Goal: Transaction & Acquisition: Subscribe to service/newsletter

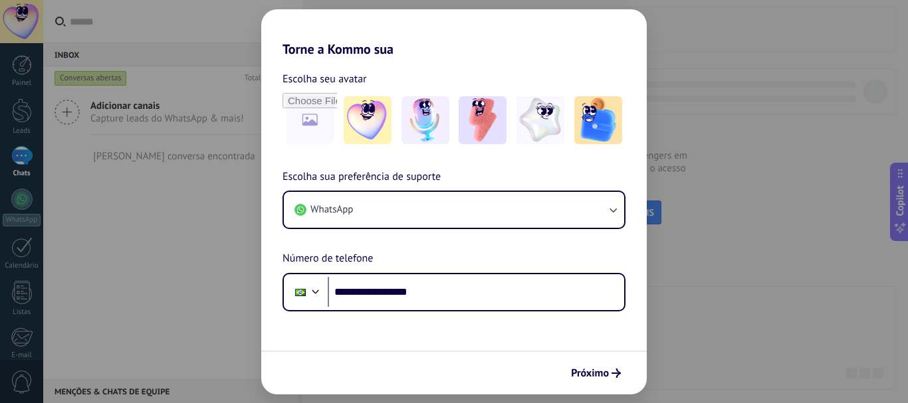
type input "**********"
click at [612, 377] on icon "submit" at bounding box center [615, 373] width 9 height 9
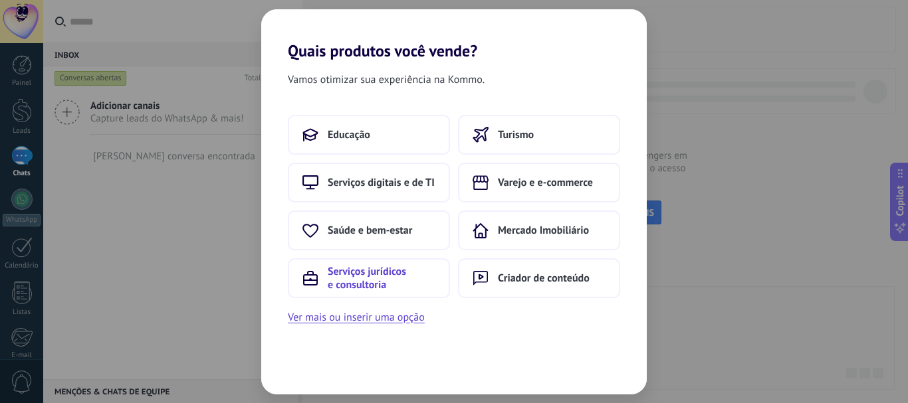
click at [385, 272] on span "Serviços jurídicos e consultoria" at bounding box center [382, 278] width 108 height 27
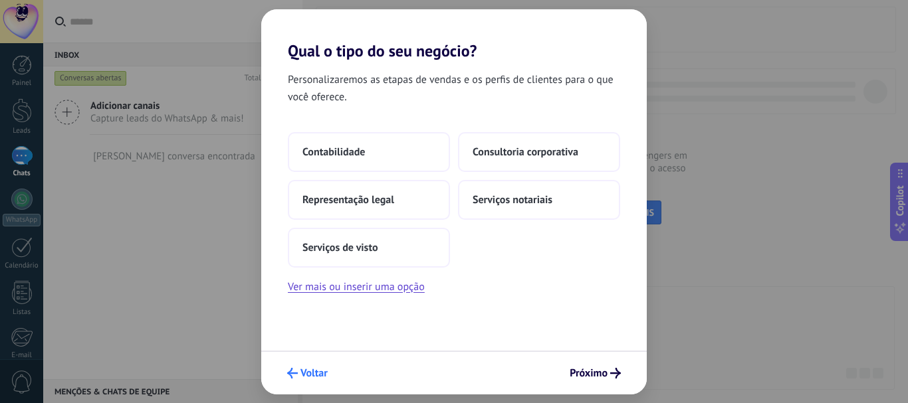
click at [310, 375] on span "Voltar" at bounding box center [313, 373] width 27 height 9
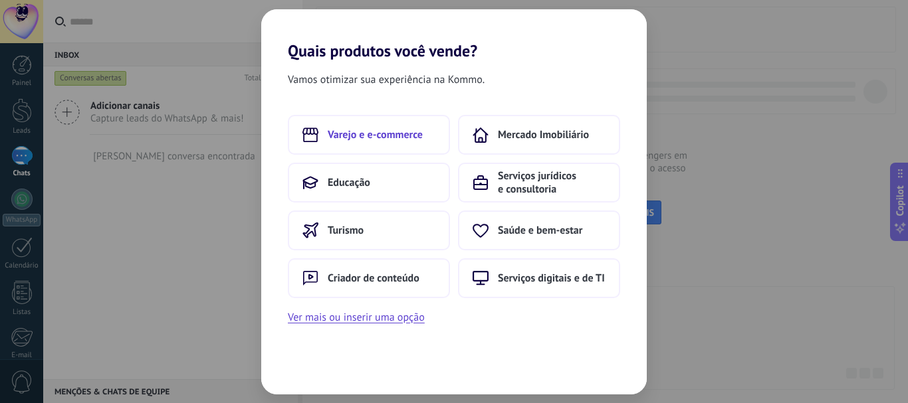
click at [381, 153] on button "Varejo e e-commerce" at bounding box center [369, 135] width 162 height 40
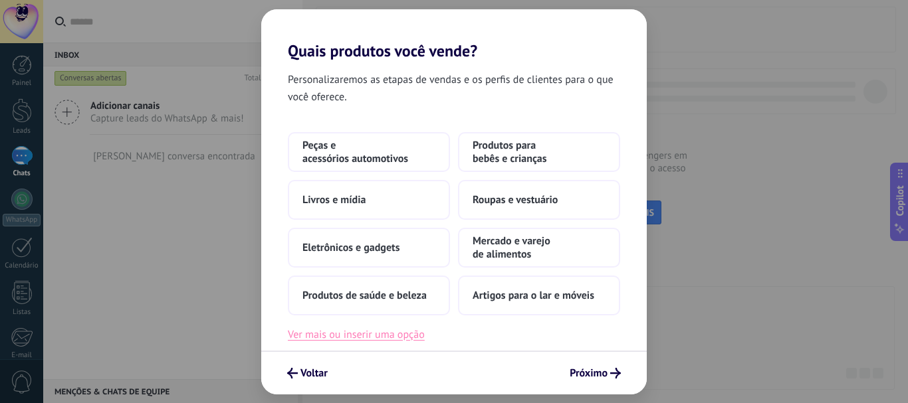
click at [393, 329] on button "Ver mais ou inserir uma opção" at bounding box center [356, 334] width 137 height 17
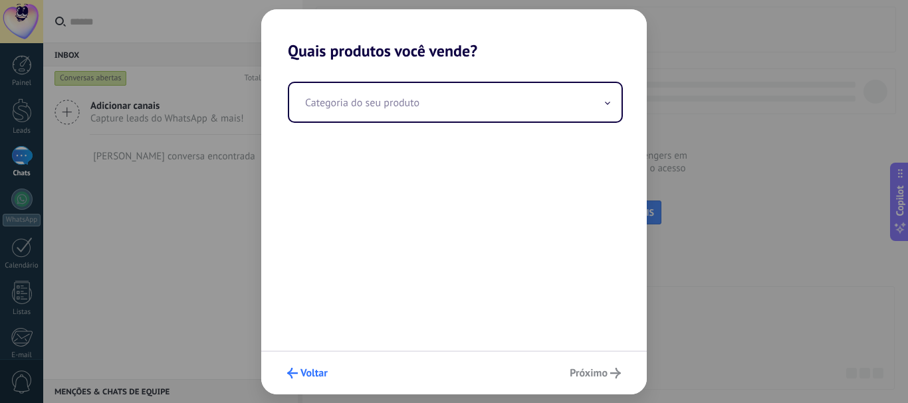
click at [308, 372] on span "Voltar" at bounding box center [313, 373] width 27 height 9
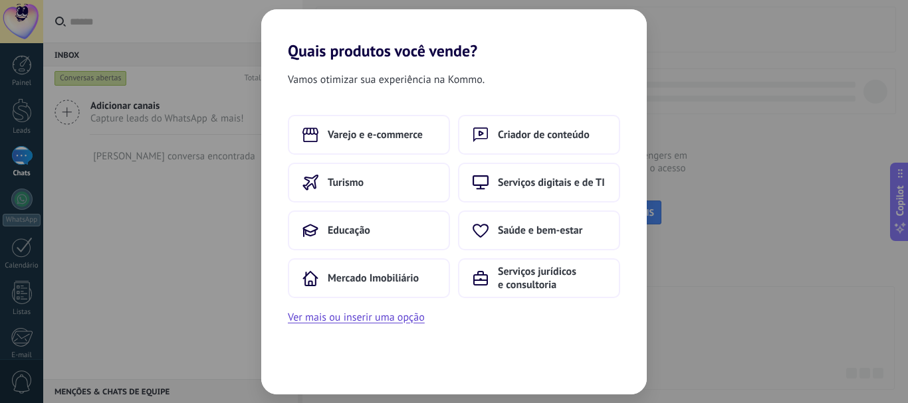
click at [308, 372] on div "Vamos otimizar sua experiência na Kommo. Varejo e e-commerce Criador de conteúd…" at bounding box center [453, 227] width 385 height 334
click at [488, 285] on icon at bounding box center [480, 278] width 16 height 16
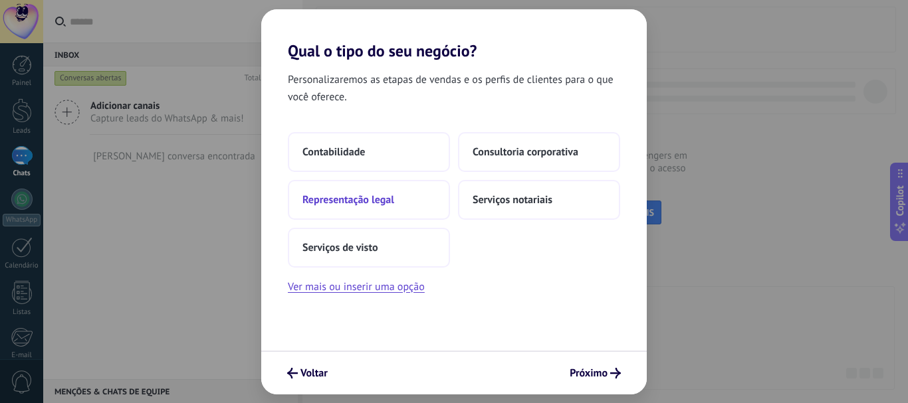
click at [376, 189] on button "Representação legal" at bounding box center [369, 200] width 162 height 40
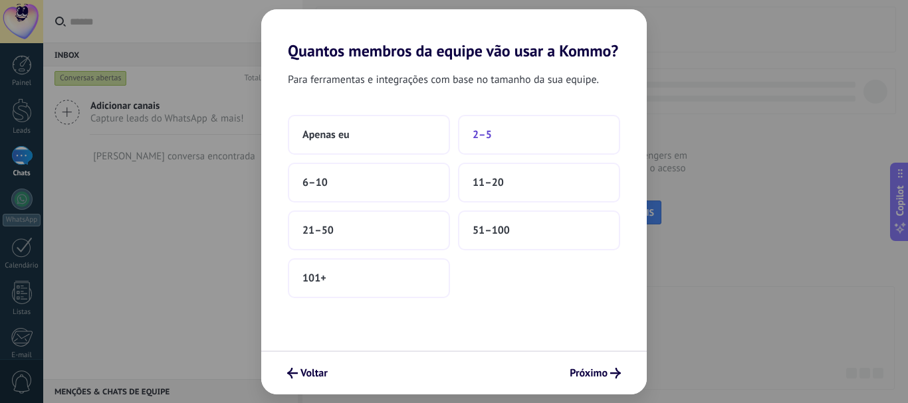
click at [474, 144] on button "2–5" at bounding box center [539, 135] width 162 height 40
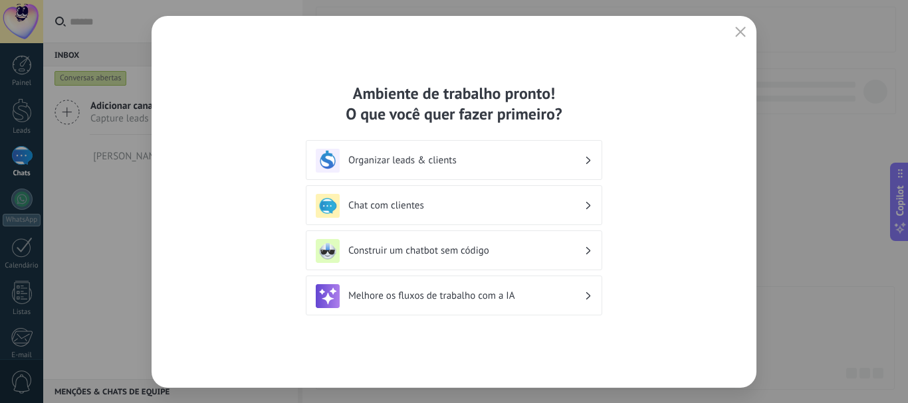
click at [453, 201] on h3 "Chat com clientes" at bounding box center [466, 205] width 236 height 13
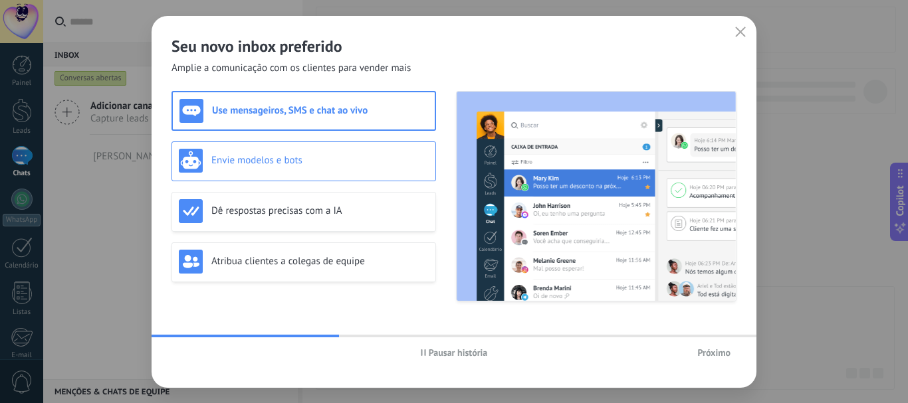
click at [317, 163] on h3 "Envie modelos e bots" at bounding box center [319, 160] width 217 height 13
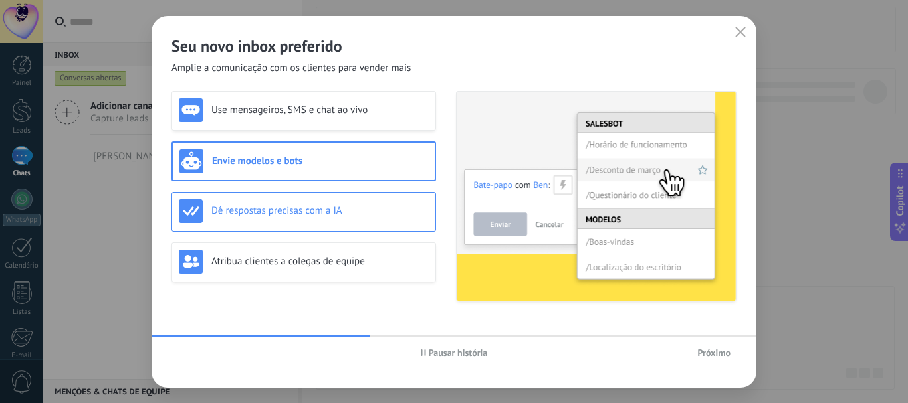
click at [312, 215] on h3 "Dê respostas precisas com a IA" at bounding box center [319, 211] width 217 height 13
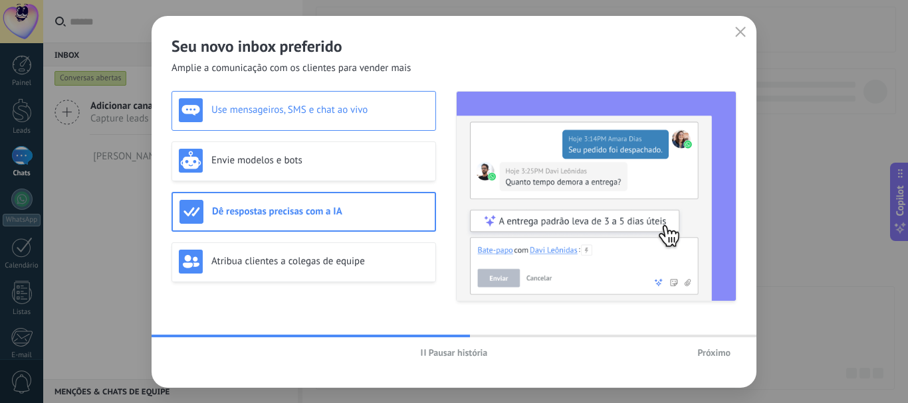
drag, startPoint x: 312, startPoint y: 255, endPoint x: 280, endPoint y: 118, distance: 141.3
click at [280, 118] on div "Use mensageiros, SMS e chat ao vivo" at bounding box center [304, 110] width 250 height 24
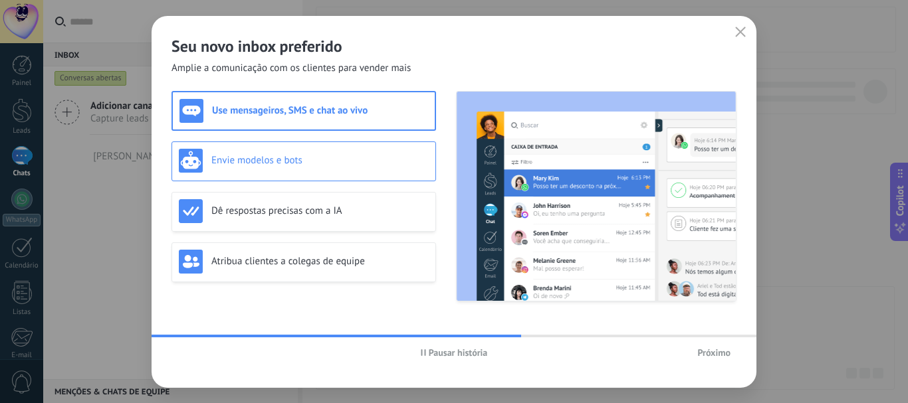
click at [277, 159] on h3 "Envie modelos e bots" at bounding box center [319, 160] width 217 height 13
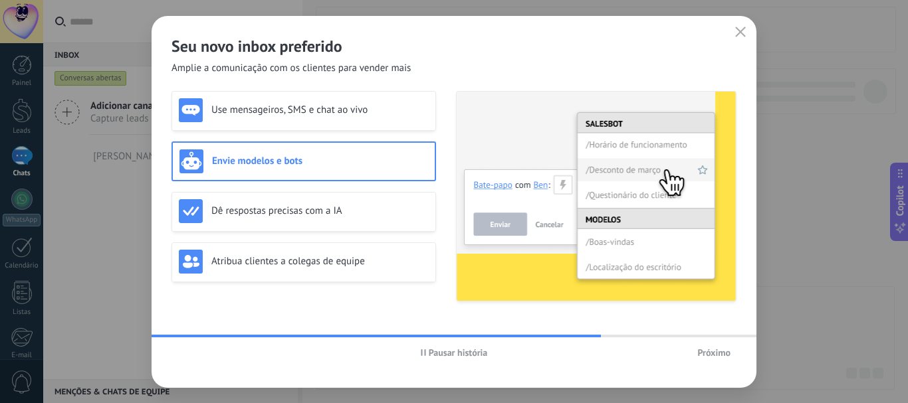
click at [707, 350] on span "Próximo" at bounding box center [713, 352] width 33 height 9
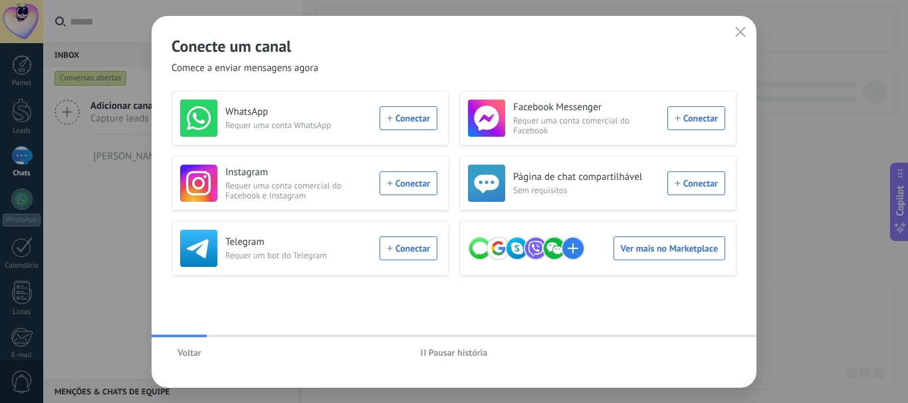
click at [732, 44] on h2 "Conecte um canal" at bounding box center [453, 46] width 565 height 21
click at [738, 31] on icon "button" at bounding box center [740, 32] width 11 height 11
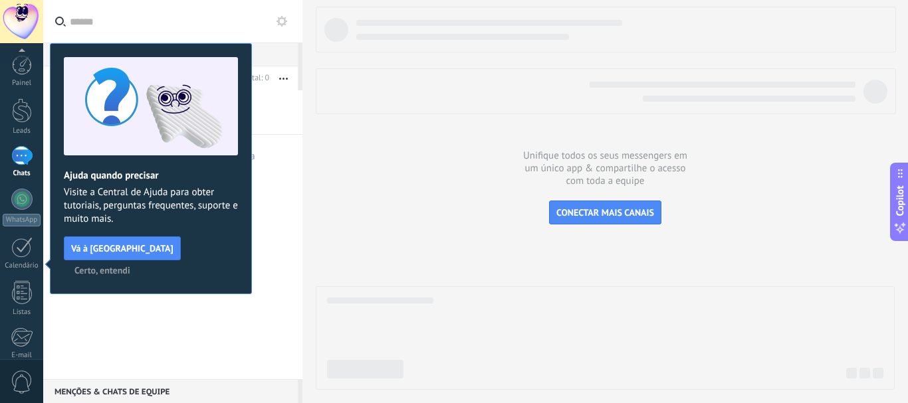
scroll to position [150, 0]
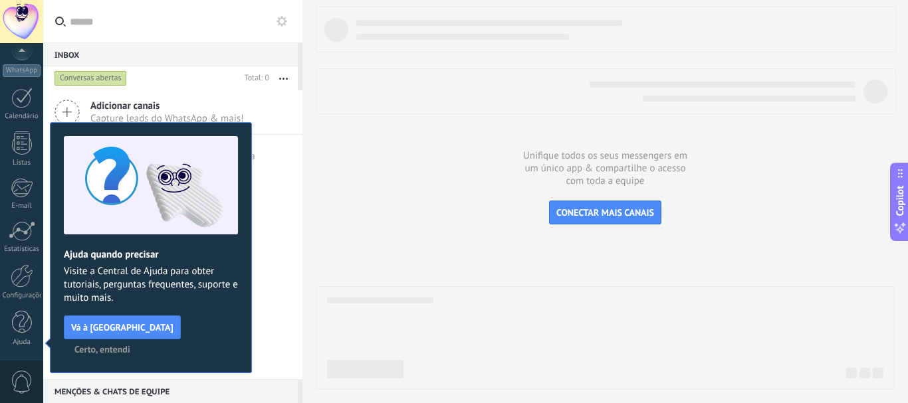
click at [130, 345] on span "Certo, entendi" at bounding box center [102, 349] width 56 height 9
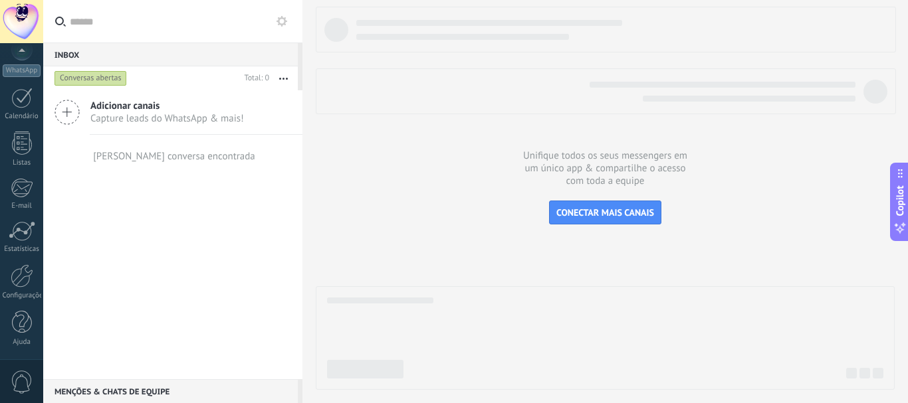
click at [167, 112] on span "Adicionar canais" at bounding box center [166, 106] width 153 height 13
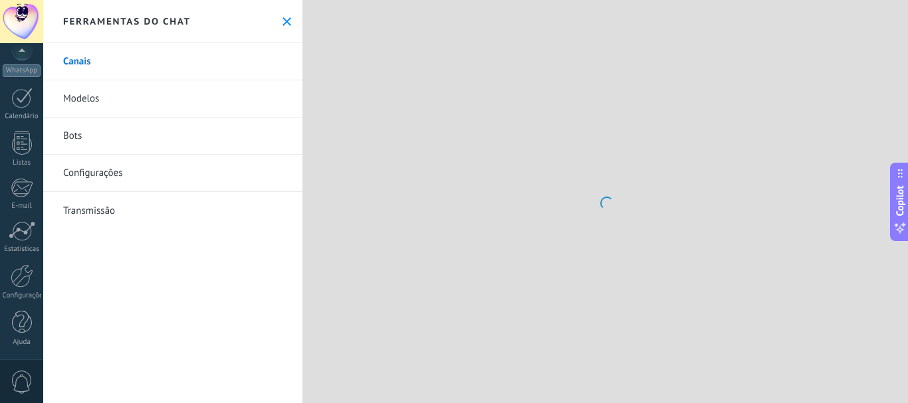
click at [68, 112] on link "Modelos" at bounding box center [172, 98] width 259 height 37
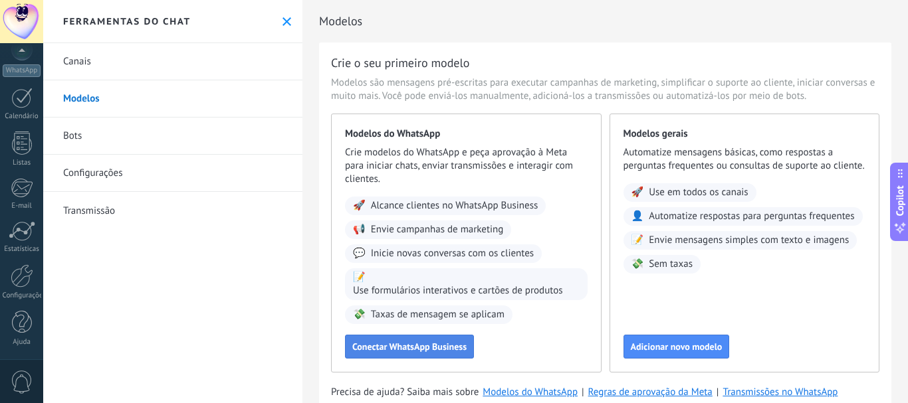
click at [384, 353] on button "Conectar WhatsApp Business" at bounding box center [409, 347] width 129 height 24
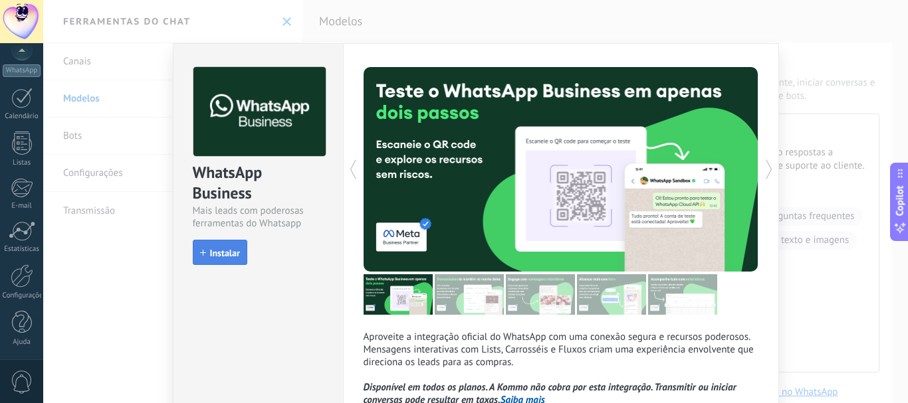
click at [210, 249] on span "Instalar" at bounding box center [225, 253] width 30 height 9
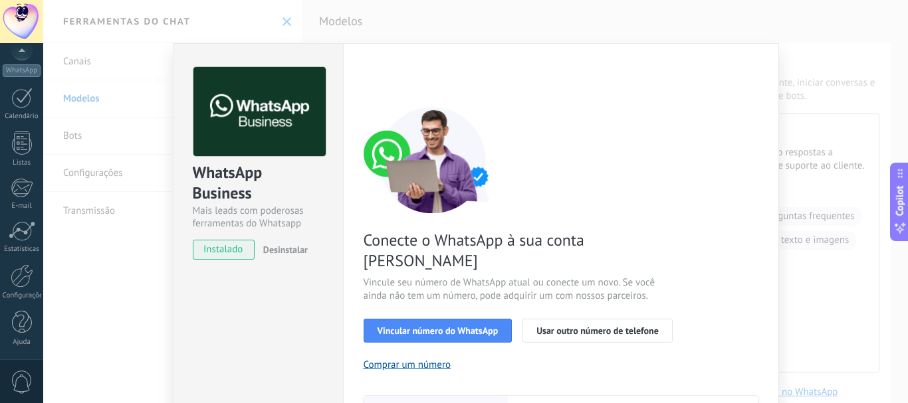
click at [222, 16] on div "WhatsApp Business Mais leads com poderosas ferramentas do Whatsapp instalado De…" at bounding box center [475, 201] width 864 height 403
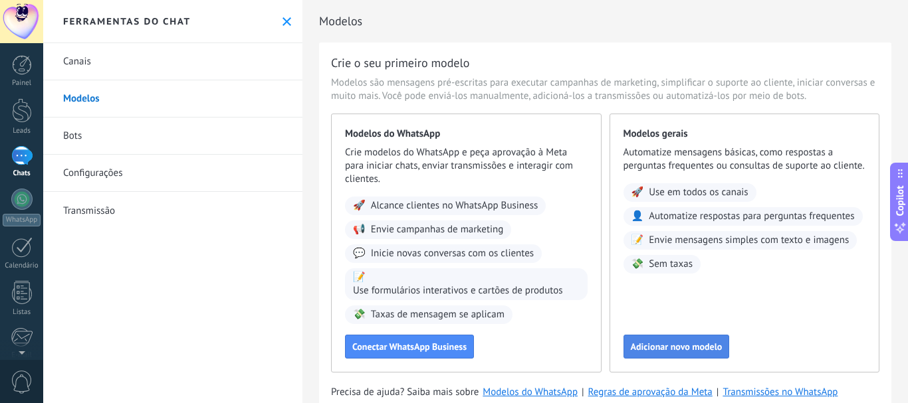
click at [665, 340] on button "Adicionar novo modelo" at bounding box center [676, 347] width 106 height 24
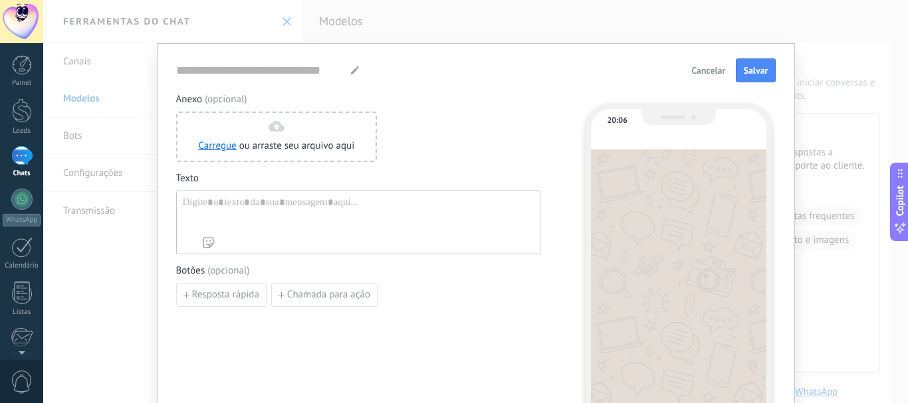
type input "**********"
click at [713, 68] on span "Cancelar" at bounding box center [708, 70] width 34 height 9
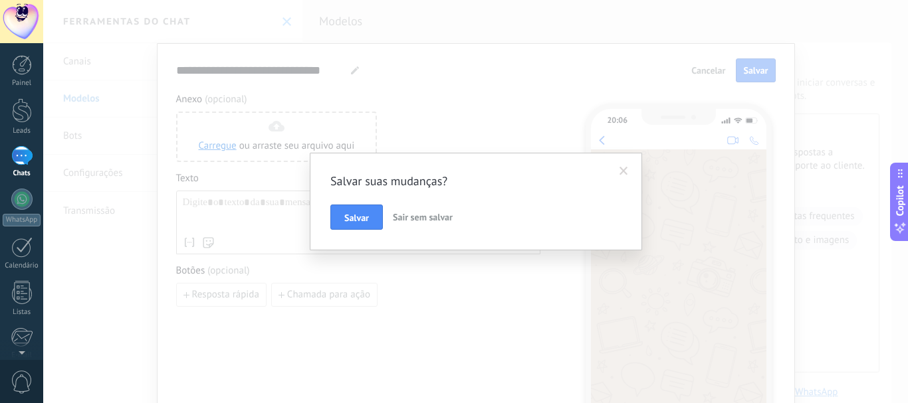
click at [410, 212] on span "Sair sem salvar" at bounding box center [423, 217] width 60 height 12
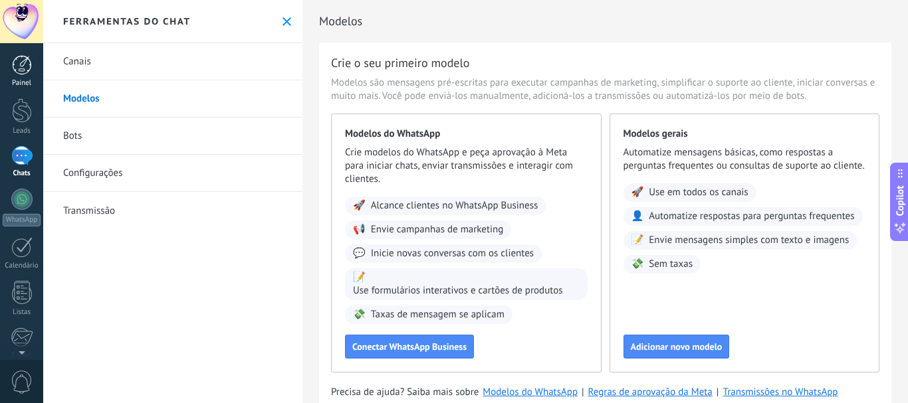
click at [16, 74] on div at bounding box center [22, 65] width 20 height 20
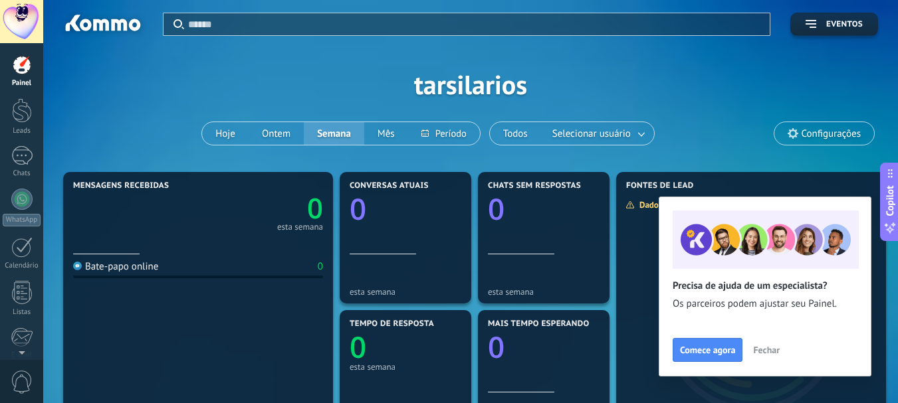
click at [772, 352] on span "Fechar" at bounding box center [766, 350] width 27 height 9
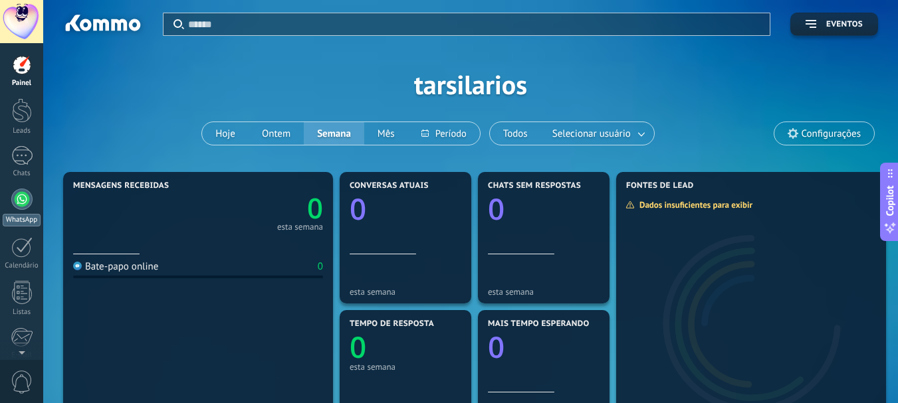
click at [35, 223] on div "WhatsApp" at bounding box center [22, 220] width 38 height 13
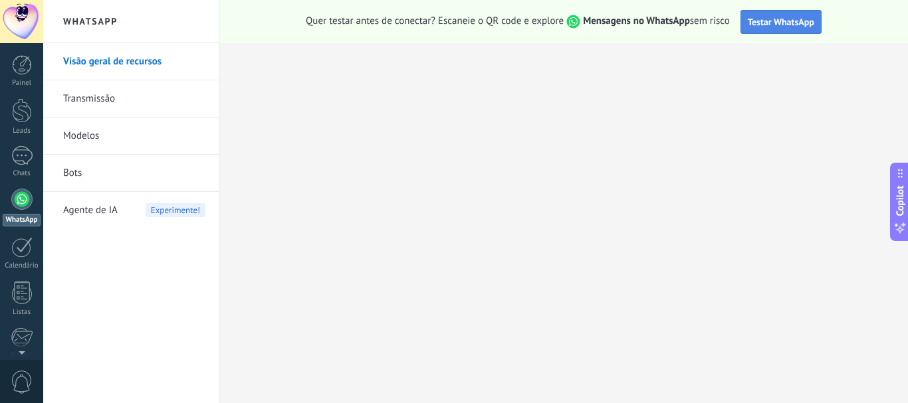
click at [772, 29] on button "Testar WhatsApp" at bounding box center [780, 22] width 81 height 24
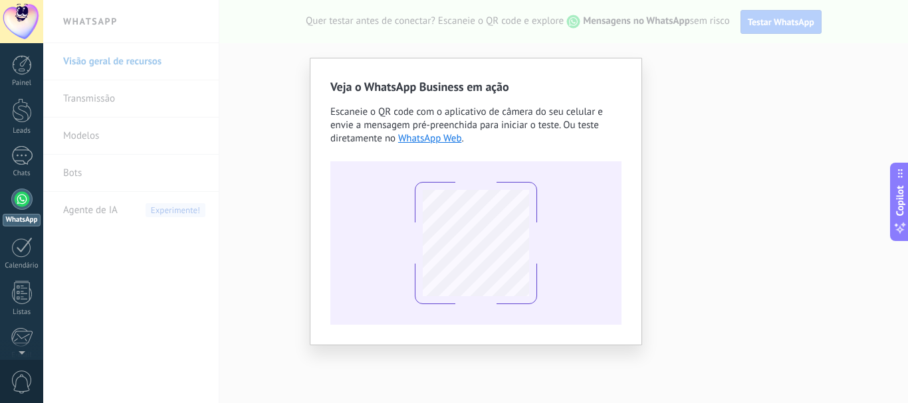
click at [296, 161] on div "Veja o WhatsApp Business em ação Escaneie o QR code com o aplicativo de câmera …" at bounding box center [475, 201] width 864 height 403
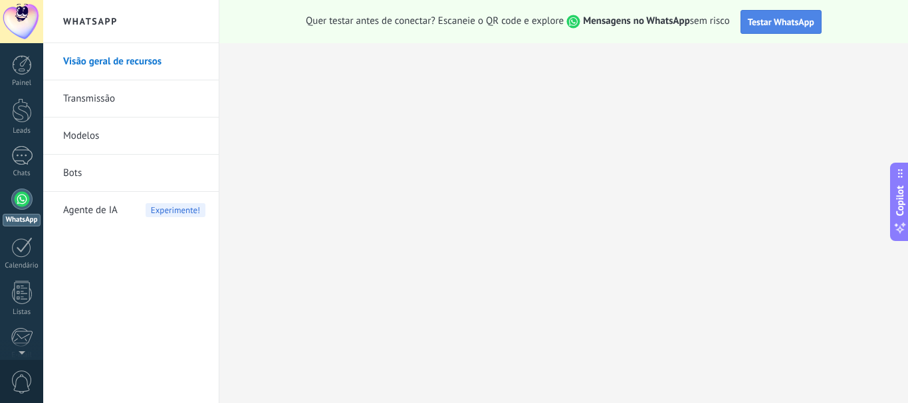
click at [765, 31] on button "Testar WhatsApp" at bounding box center [780, 22] width 81 height 24
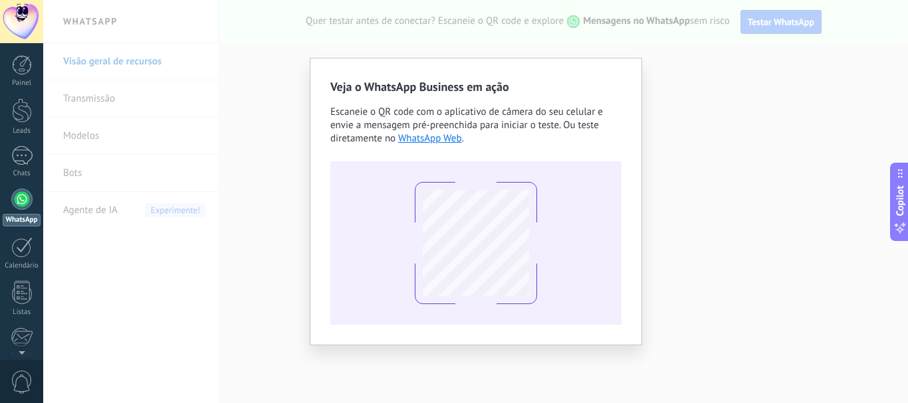
click at [183, 227] on div "Veja o WhatsApp Business em ação Escaneie o QR code com o aplicativo de câmera …" at bounding box center [475, 201] width 864 height 403
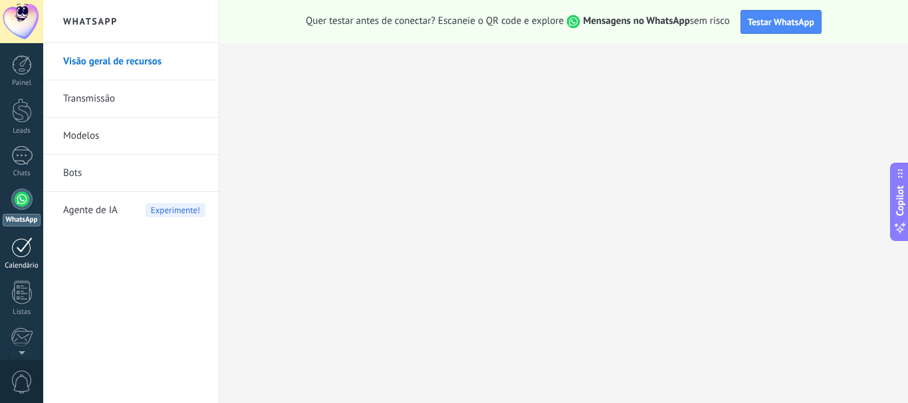
click at [23, 255] on div at bounding box center [21, 247] width 21 height 21
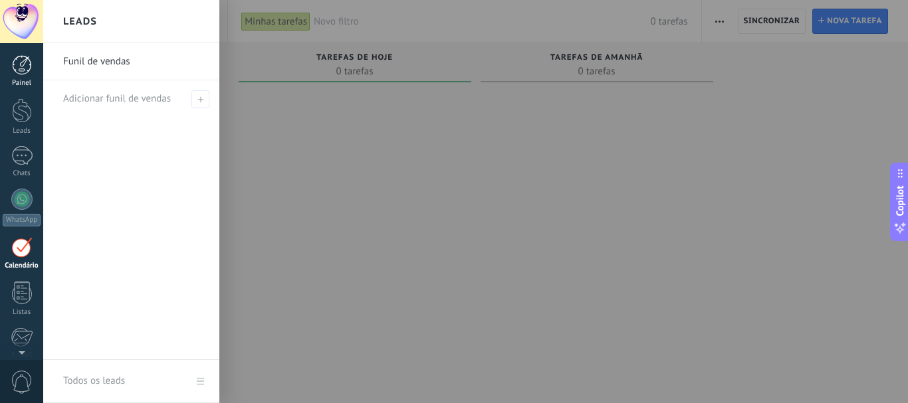
click at [23, 73] on div at bounding box center [22, 65] width 20 height 20
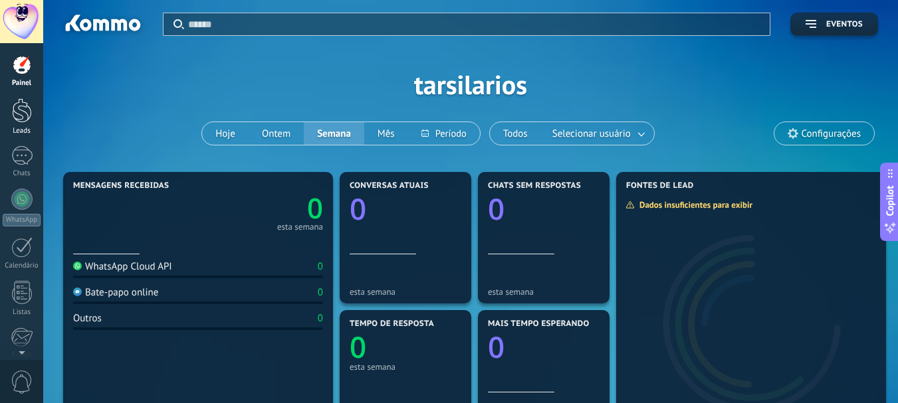
click at [22, 114] on div at bounding box center [22, 110] width 20 height 25
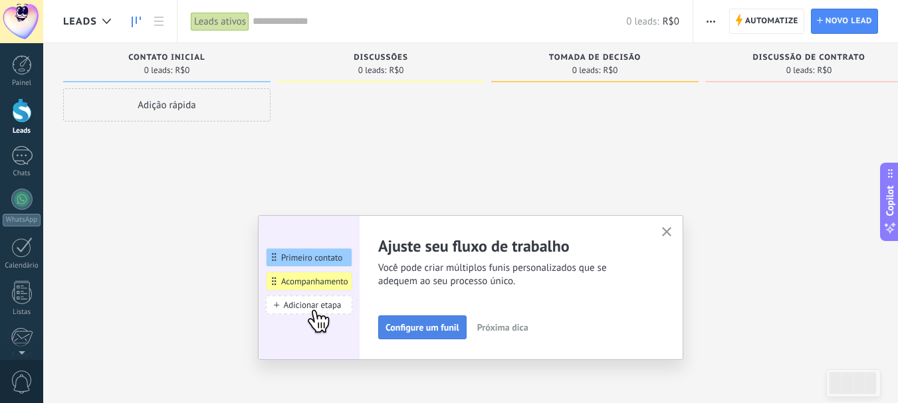
click at [403, 318] on button "Configure um funil" at bounding box center [422, 328] width 88 height 24
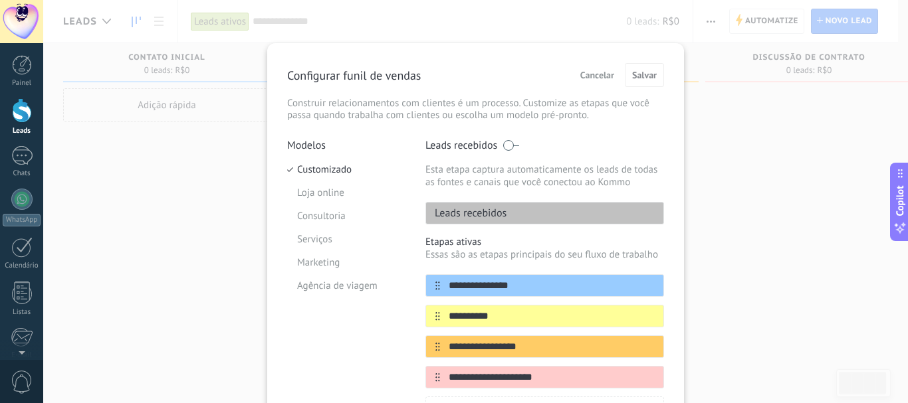
click at [492, 215] on p "Leads recebidos" at bounding box center [466, 213] width 80 height 13
click at [325, 200] on li "Loja online" at bounding box center [346, 192] width 118 height 23
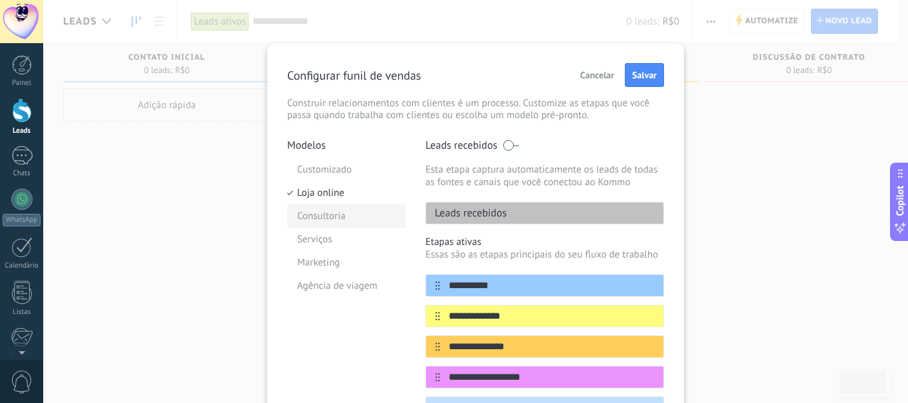
click at [324, 221] on li "Consultoria" at bounding box center [346, 216] width 118 height 23
click at [323, 241] on li "Serviços" at bounding box center [346, 239] width 118 height 23
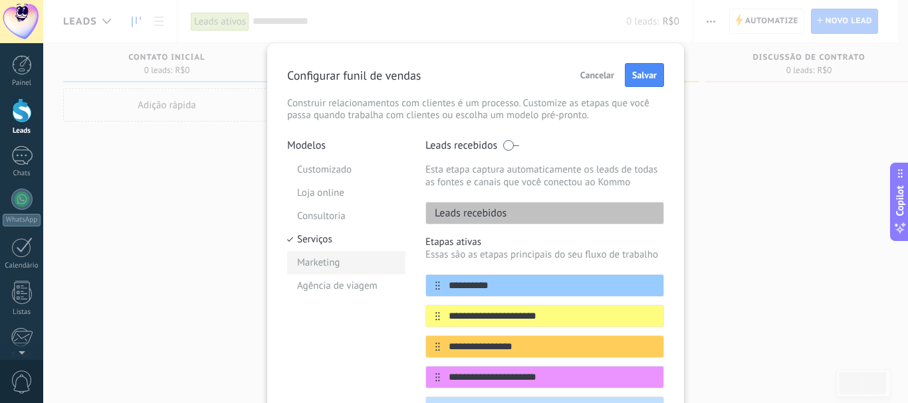
click at [324, 254] on li "Marketing" at bounding box center [346, 262] width 118 height 23
click at [312, 173] on li "Customizado" at bounding box center [346, 169] width 118 height 23
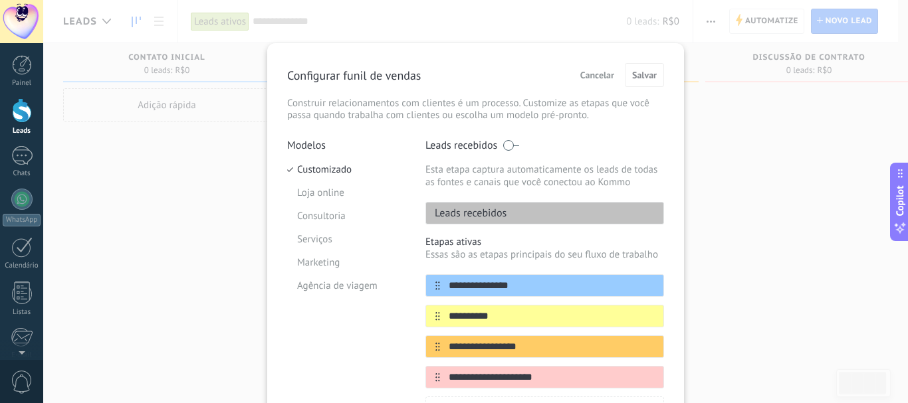
scroll to position [147, 0]
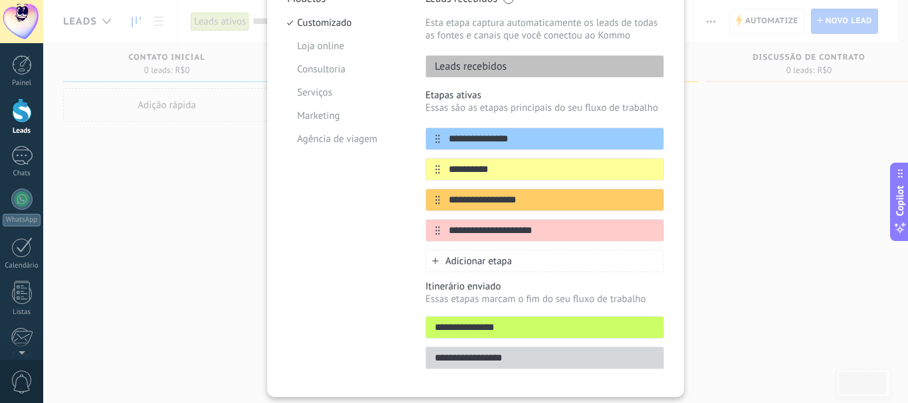
click at [542, 328] on input "**********" at bounding box center [544, 328] width 237 height 14
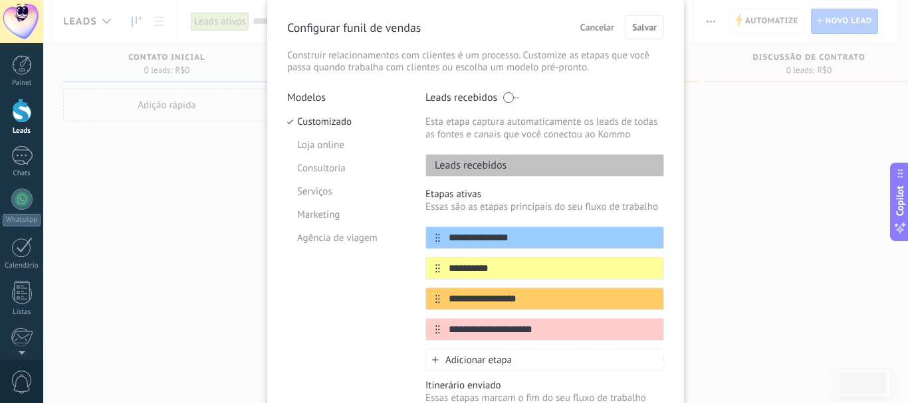
click at [171, 159] on div "**********" at bounding box center [475, 201] width 864 height 403
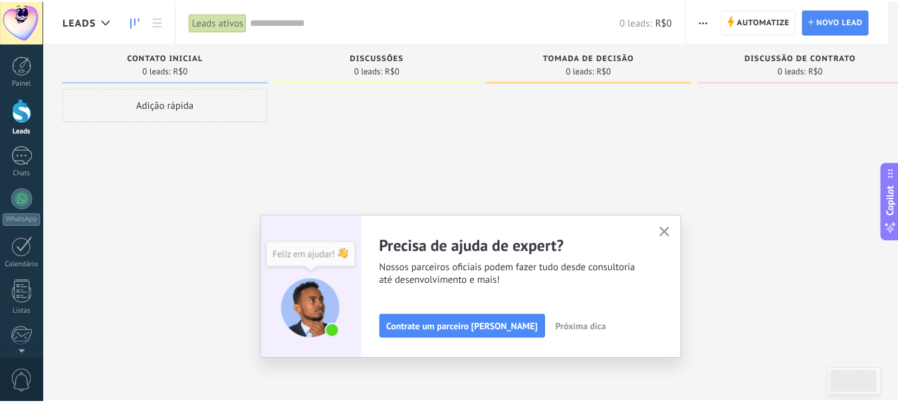
scroll to position [0, 0]
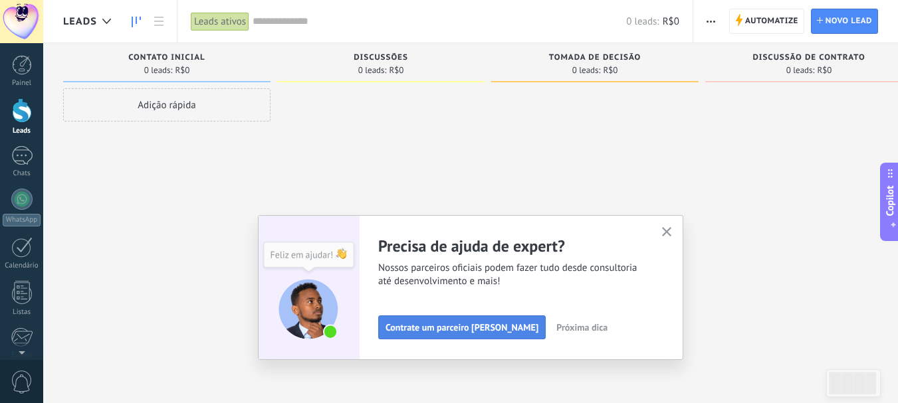
click at [451, 323] on span "Contrate um parceiro [PERSON_NAME]" at bounding box center [461, 327] width 153 height 9
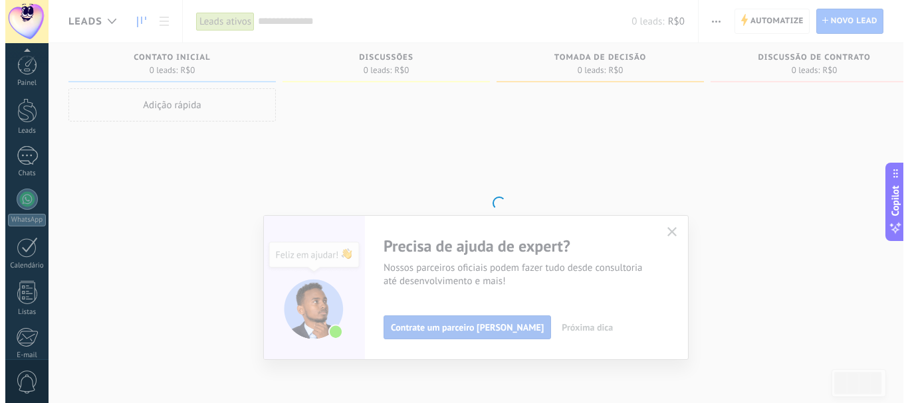
scroll to position [150, 0]
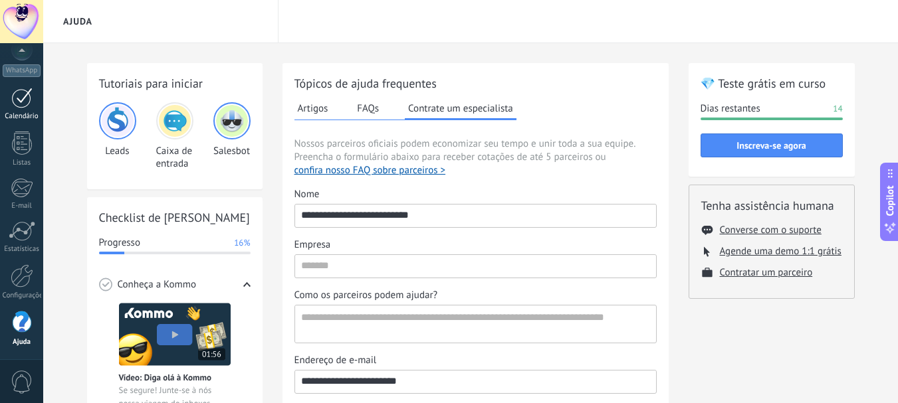
click at [27, 106] on div at bounding box center [21, 98] width 21 height 21
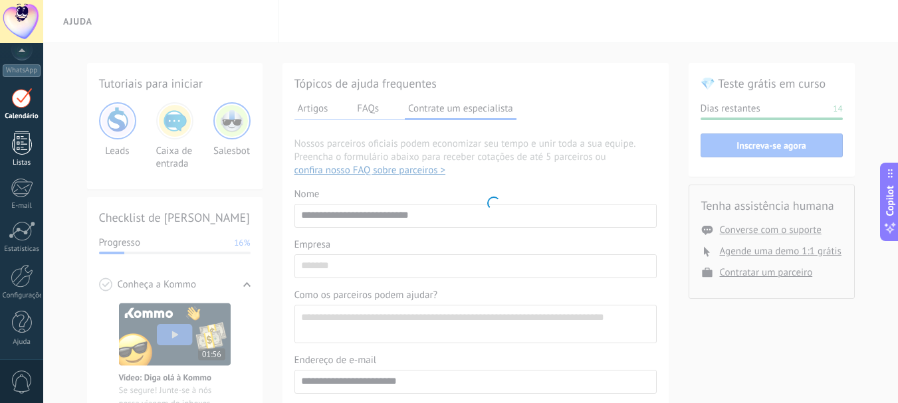
click at [25, 148] on div at bounding box center [22, 143] width 20 height 23
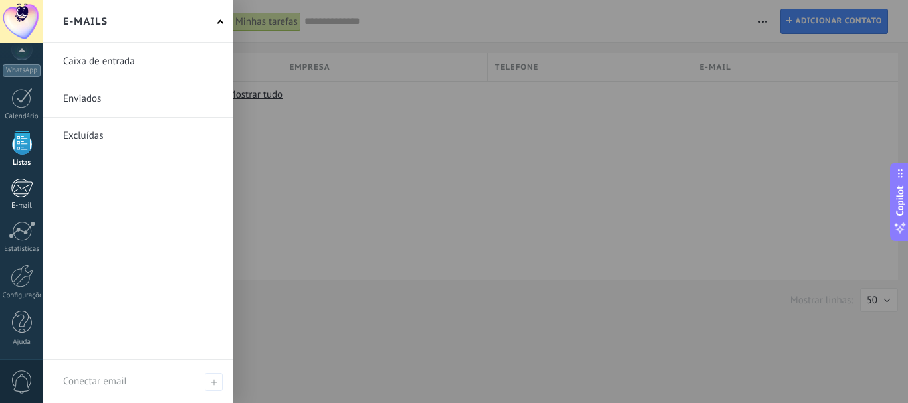
click at [23, 199] on link "E-mail" at bounding box center [21, 194] width 43 height 33
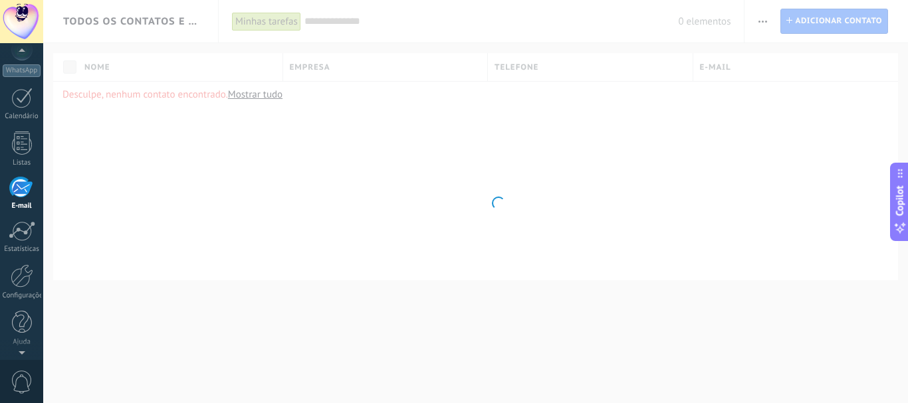
scroll to position [129, 0]
click at [22, 232] on div "Painel Leads Chats WhatsApp Clientes" at bounding box center [21, 153] width 43 height 454
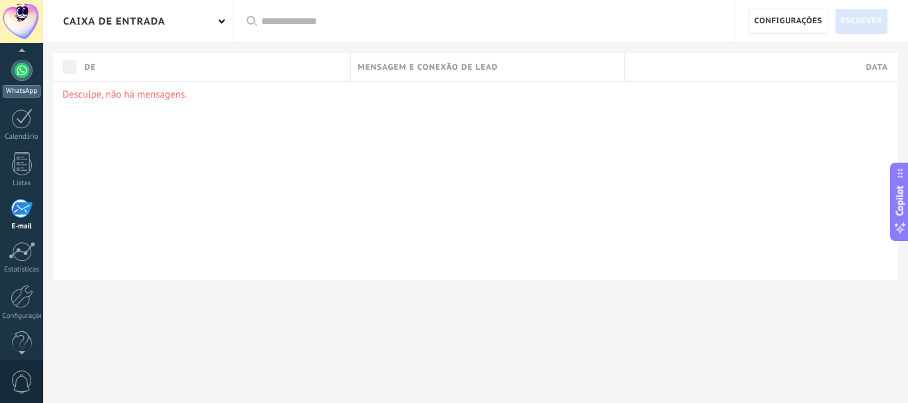
click at [20, 72] on div at bounding box center [21, 70] width 21 height 21
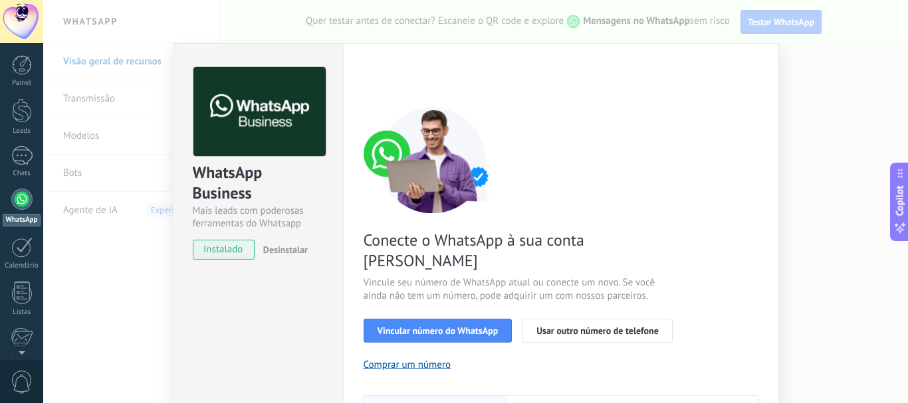
scroll to position [177, 0]
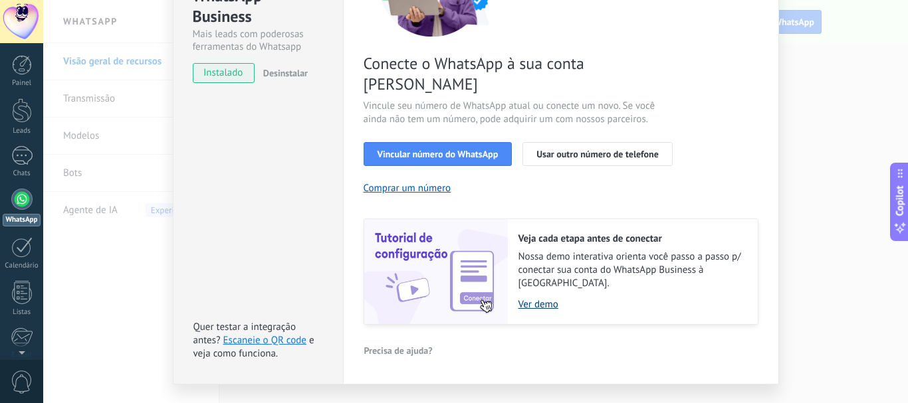
click at [551, 298] on link "Ver demo" at bounding box center [631, 304] width 226 height 13
click at [56, 300] on div "WhatsApp Business Mais leads com poderosas ferramentas do Whatsapp instalado De…" at bounding box center [475, 201] width 864 height 403
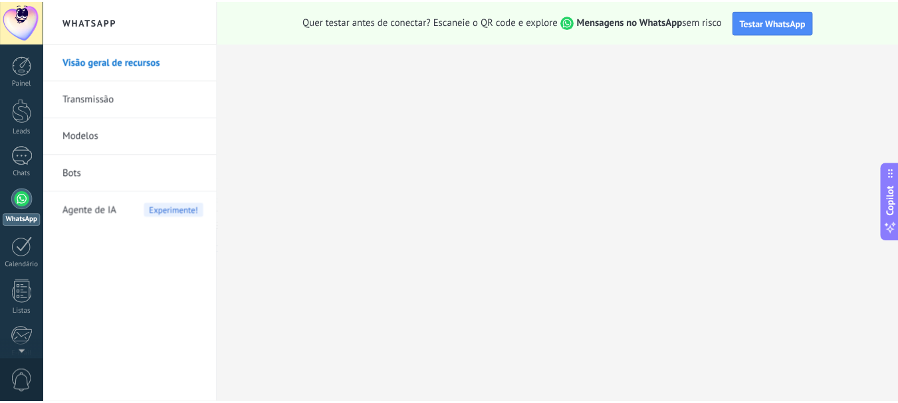
scroll to position [0, 0]
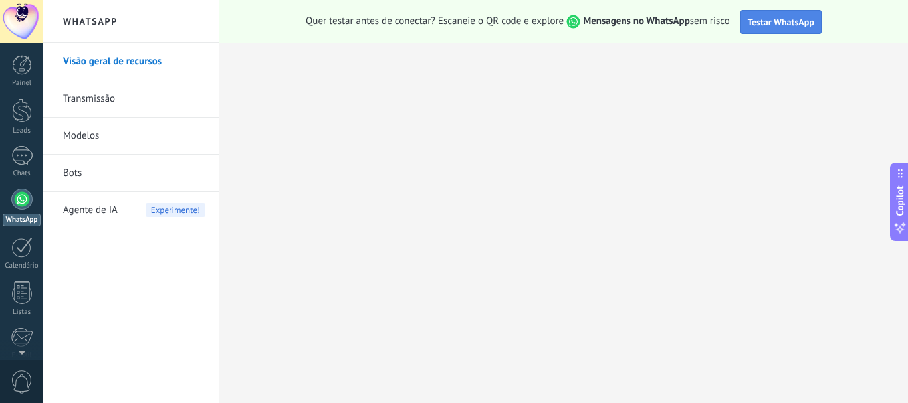
click at [801, 32] on button "Testar WhatsApp" at bounding box center [780, 22] width 81 height 24
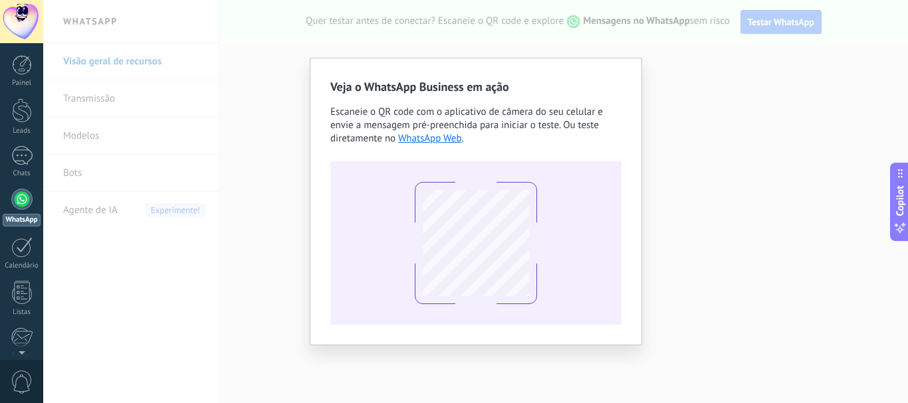
click at [201, 112] on div "Veja o WhatsApp Business em ação Escaneie o QR code com o aplicativo de câmera …" at bounding box center [475, 201] width 864 height 403
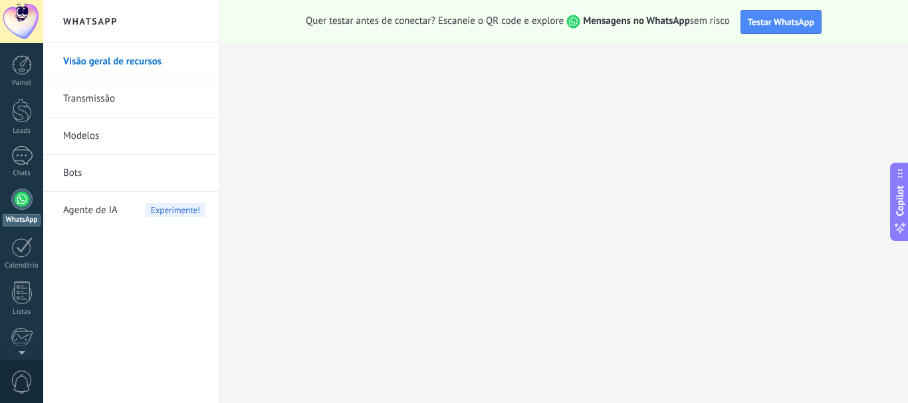
click at [25, 144] on div "Painel Leads Chats WhatsApp Clientes" at bounding box center [21, 282] width 43 height 454
click at [22, 113] on div at bounding box center [22, 110] width 20 height 25
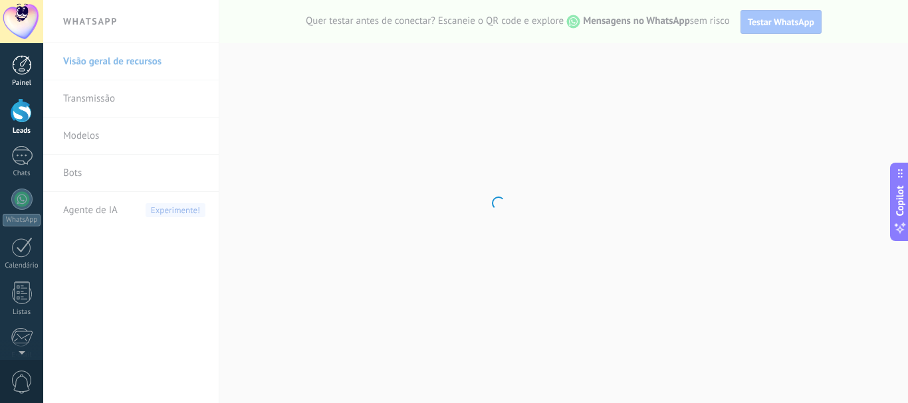
click at [21, 82] on div "Painel" at bounding box center [22, 83] width 39 height 9
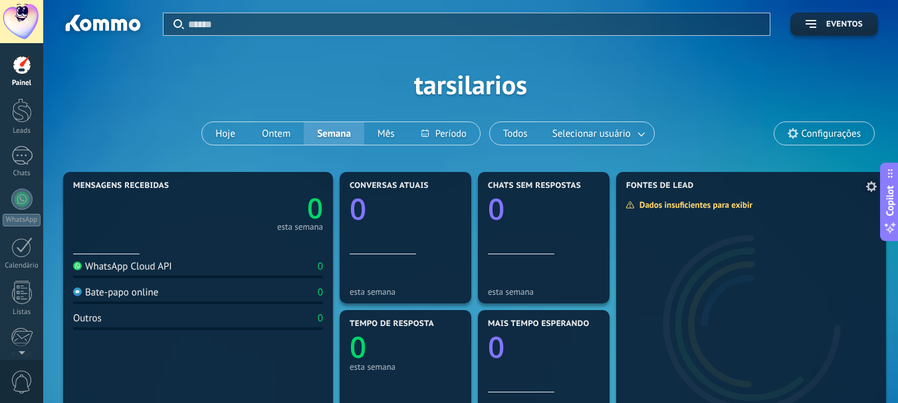
click at [682, 209] on div "Dados insuficientes para exibir" at bounding box center [693, 204] width 136 height 11
click at [817, 140] on span "Configurações" at bounding box center [830, 133] width 59 height 11
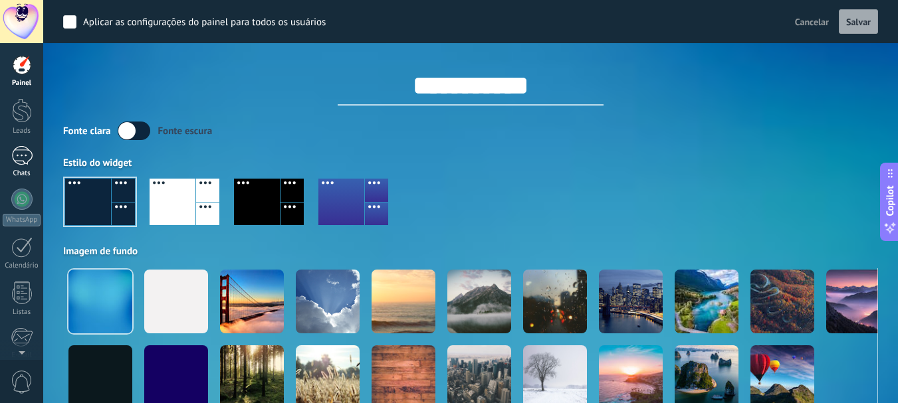
click at [22, 156] on div at bounding box center [21, 155] width 21 height 19
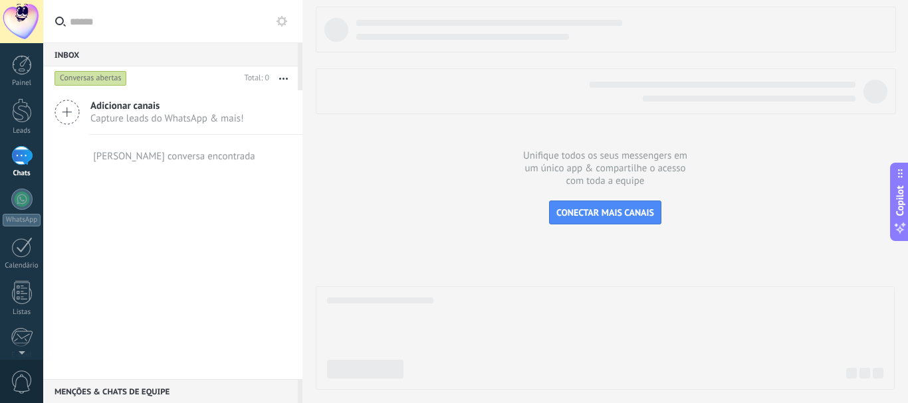
click at [64, 110] on icon at bounding box center [66, 112] width 25 height 25
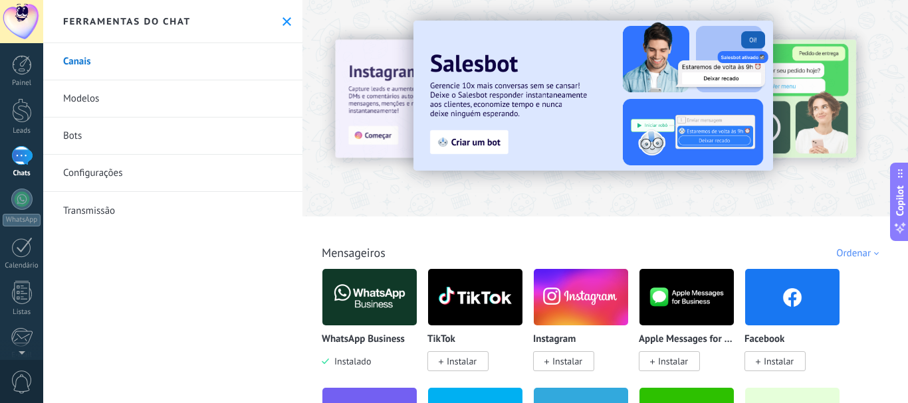
click at [371, 355] on div "WhatsApp Business Instalado" at bounding box center [370, 351] width 96 height 34
click at [364, 347] on div "WhatsApp Business Instalado" at bounding box center [370, 351] width 96 height 34
click at [368, 292] on img at bounding box center [369, 297] width 94 height 64
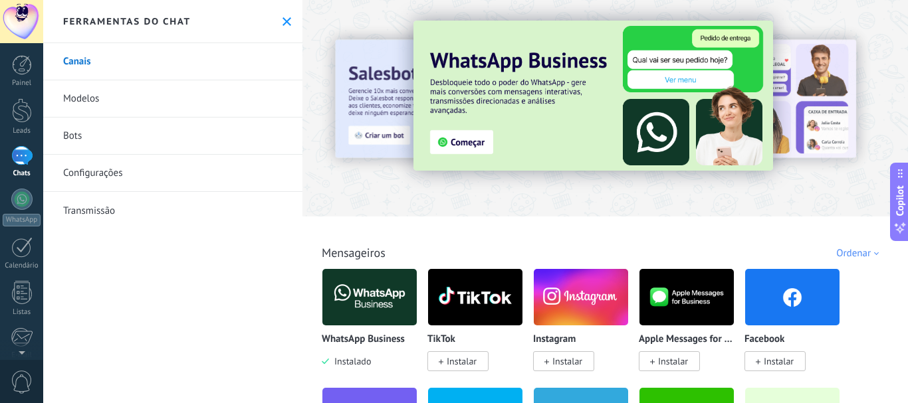
click at [126, 139] on link "Bots" at bounding box center [172, 136] width 259 height 37
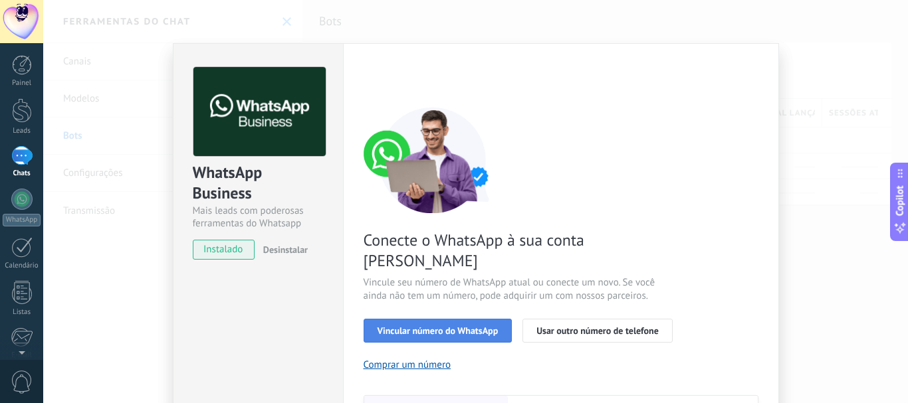
click at [407, 319] on button "Vincular número do WhatsApp" at bounding box center [437, 331] width 149 height 24
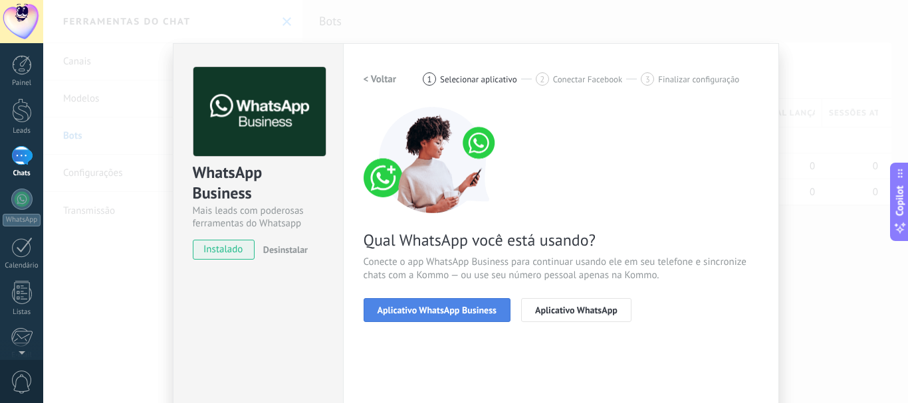
click at [443, 314] on span "Aplicativo WhatsApp Business" at bounding box center [436, 310] width 119 height 9
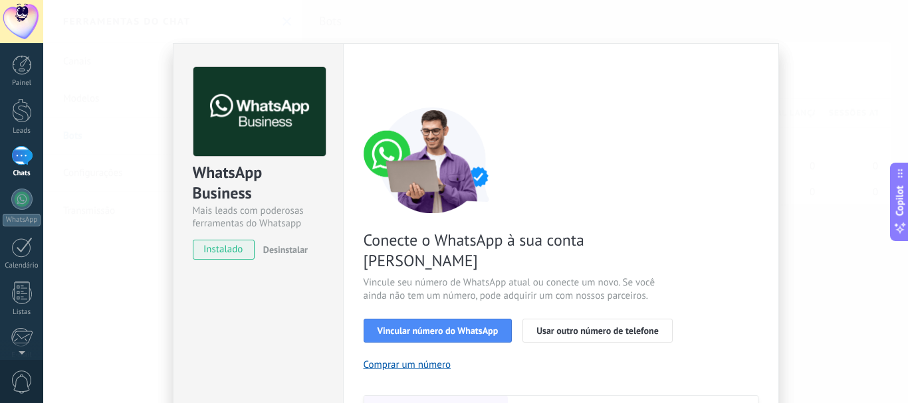
click at [483, 322] on div "Conecte o WhatsApp à sua conta Kommo Vincule seu número de WhatsApp atual ou co…" at bounding box center [560, 304] width 395 height 395
click at [480, 326] on span "Vincular número do WhatsApp" at bounding box center [437, 330] width 121 height 9
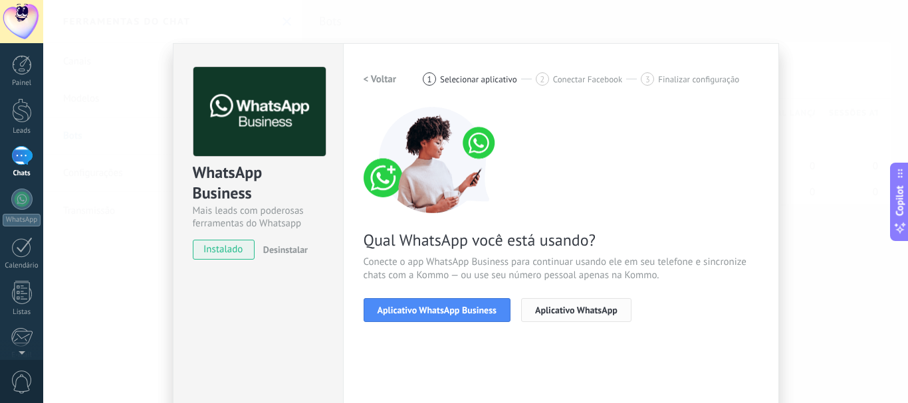
click at [557, 304] on button "Aplicativo WhatsApp" at bounding box center [576, 310] width 110 height 24
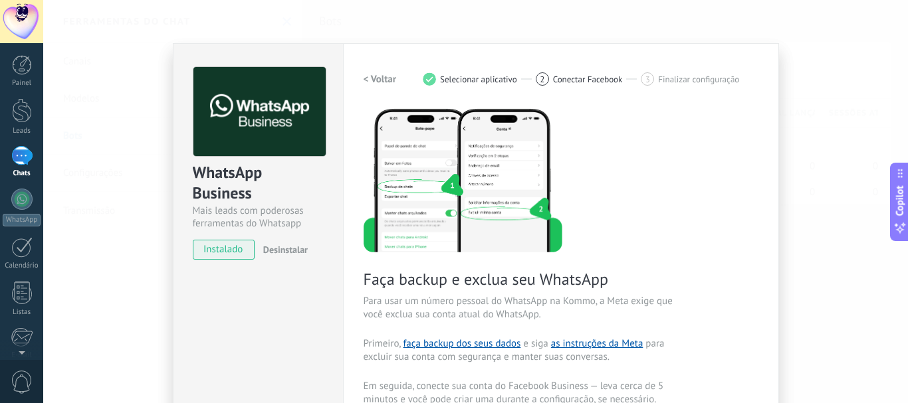
click at [371, 74] on h2 "< Voltar" at bounding box center [379, 79] width 33 height 13
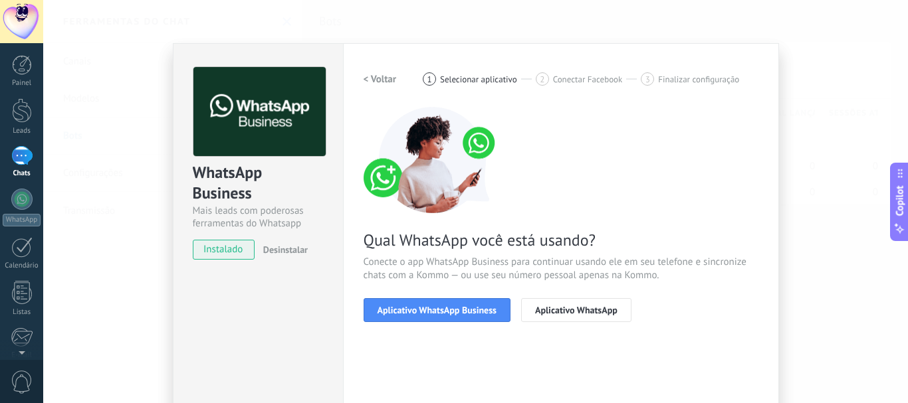
click at [449, 308] on span "Aplicativo WhatsApp Business" at bounding box center [436, 310] width 119 height 9
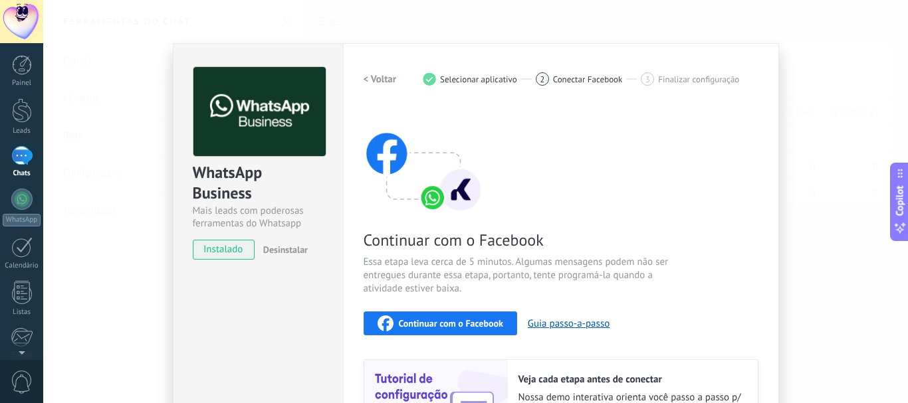
drag, startPoint x: 268, startPoint y: 249, endPoint x: 239, endPoint y: 241, distance: 29.5
click at [239, 241] on span "instalado" at bounding box center [223, 250] width 60 height 20
click at [122, 155] on div "WhatsApp Business Mais leads com poderosas ferramentas do Whatsapp instalado De…" at bounding box center [475, 201] width 864 height 403
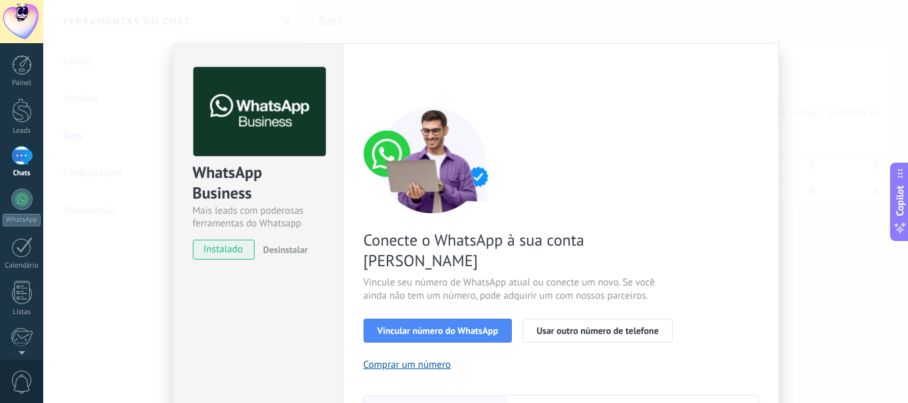
click at [907, 110] on div at bounding box center [475, 201] width 864 height 403
